Goal: Transaction & Acquisition: Purchase product/service

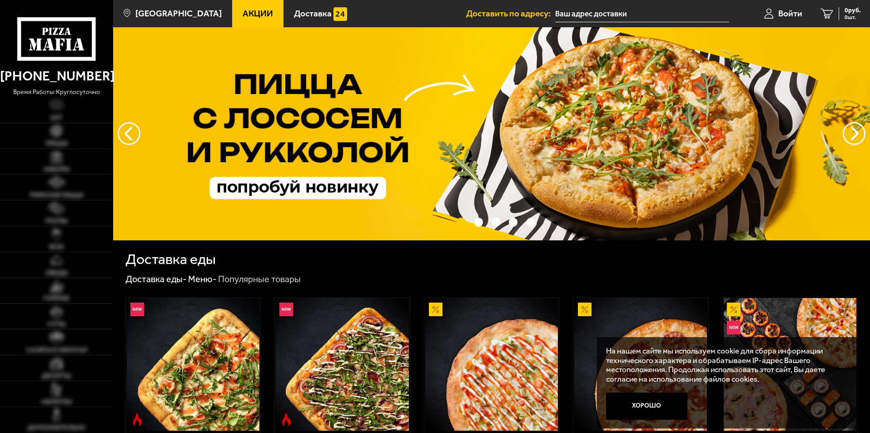
scroll to position [136, 0]
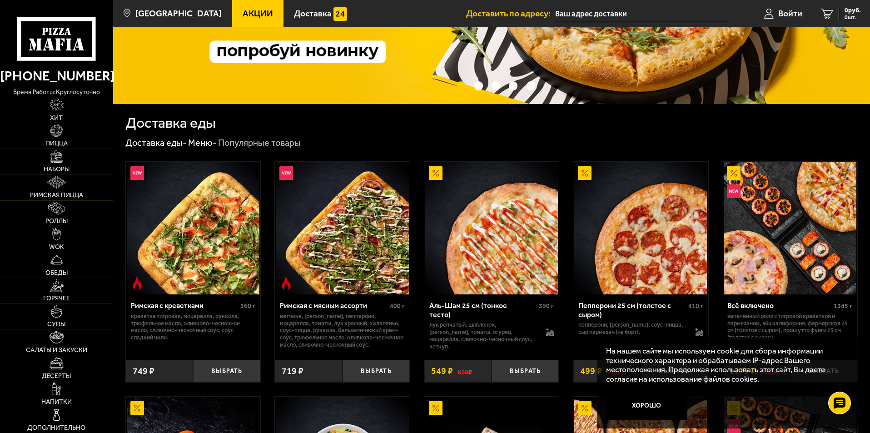
click at [60, 189] on link "Римская пицца" at bounding box center [56, 186] width 113 height 25
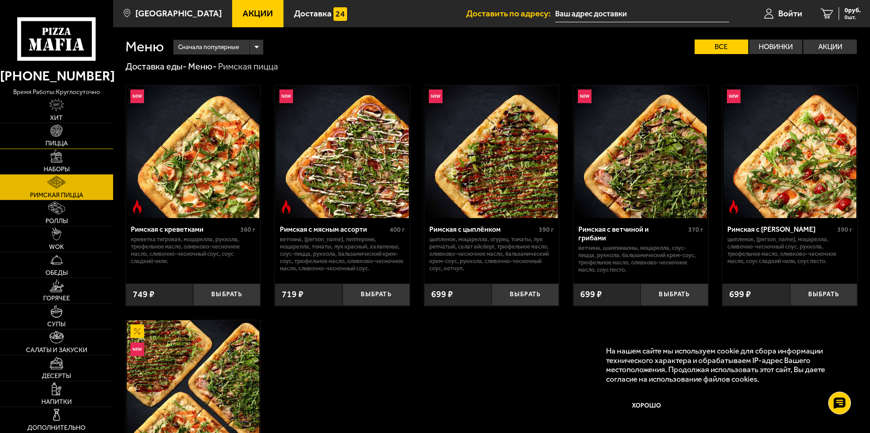
click at [59, 141] on span "Пицца" at bounding box center [56, 143] width 22 height 6
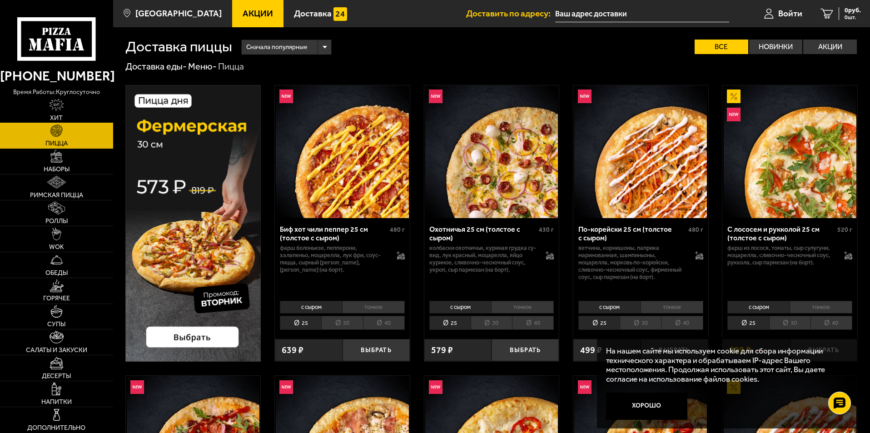
click at [57, 113] on link "Хит" at bounding box center [56, 109] width 113 height 25
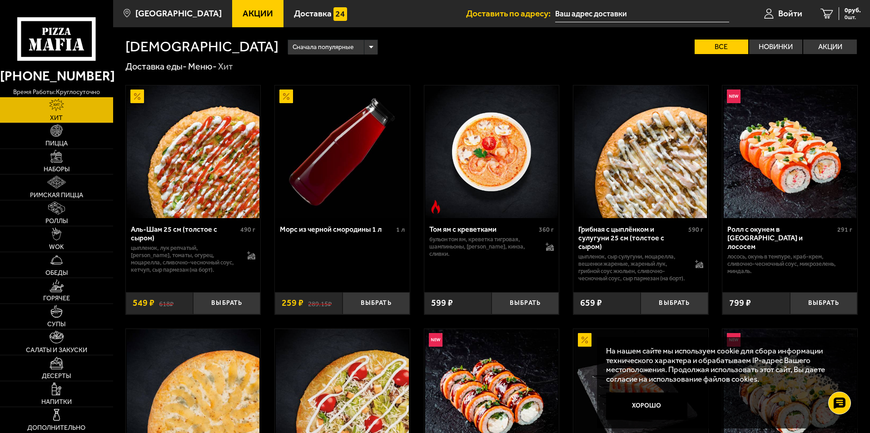
scroll to position [45, 0]
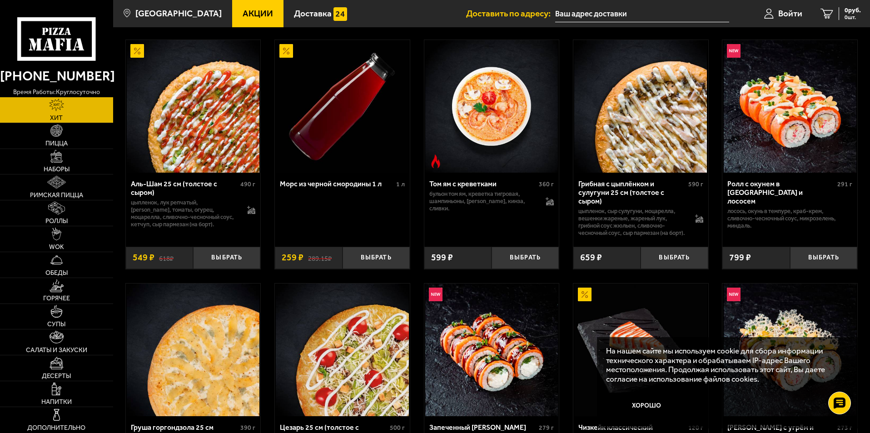
click at [649, 139] on img at bounding box center [640, 106] width 133 height 133
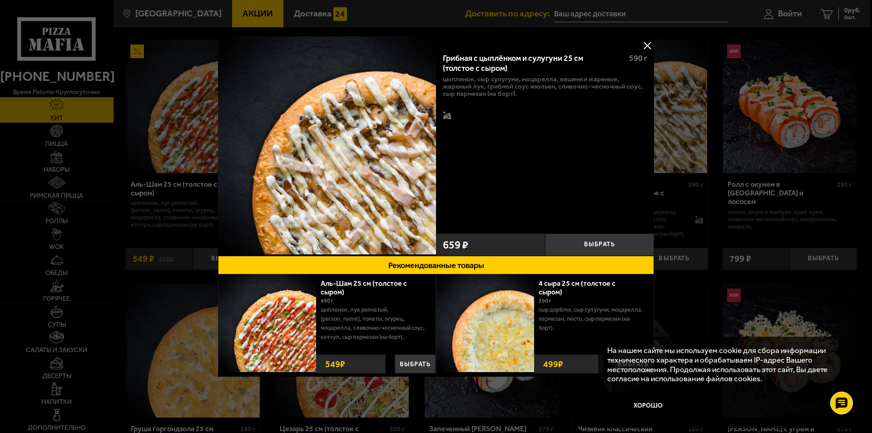
click at [647, 43] on button at bounding box center [648, 46] width 14 height 14
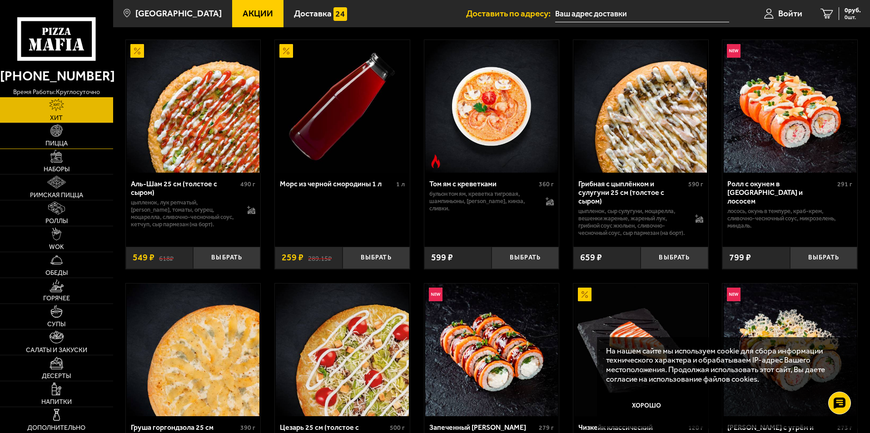
click at [59, 136] on img at bounding box center [56, 130] width 13 height 13
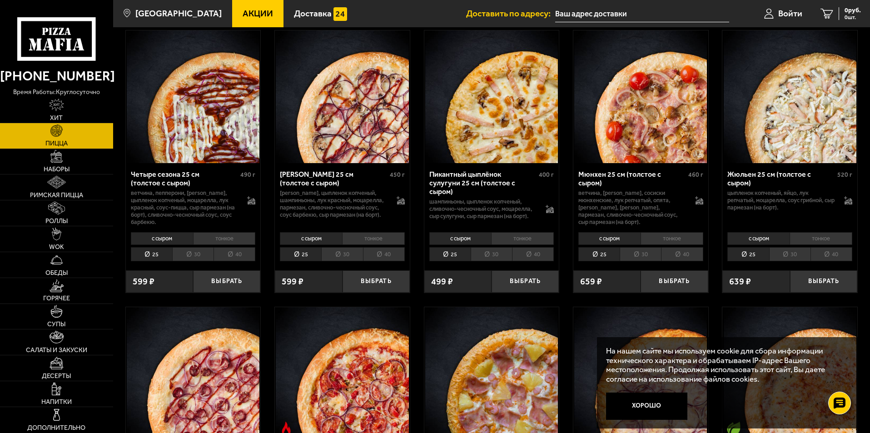
scroll to position [1499, 0]
